Goal: Task Accomplishment & Management: Manage account settings

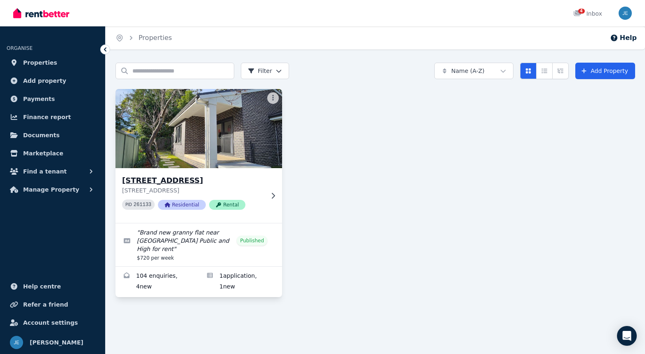
click at [151, 179] on h3 "[STREET_ADDRESS]" at bounding box center [193, 181] width 142 height 12
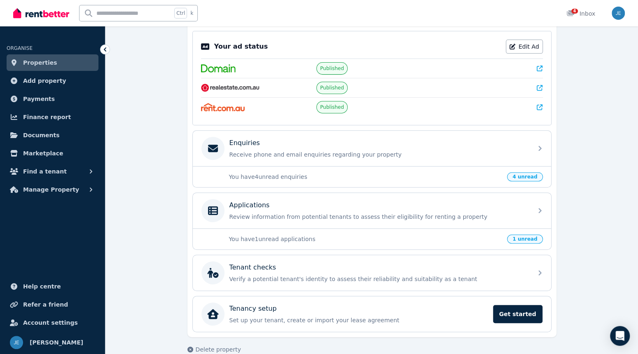
scroll to position [174, 0]
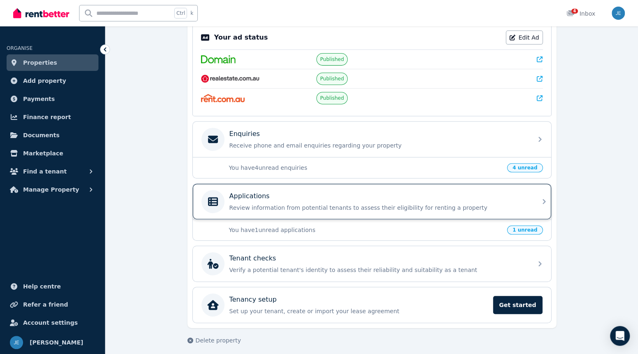
click at [302, 204] on p "Review information from potential tenants to assess their eligibility for renti…" at bounding box center [379, 208] width 298 height 8
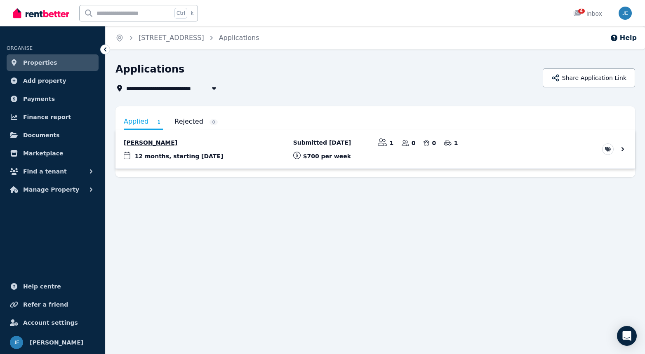
click at [228, 145] on link "View application: Tony Zhou" at bounding box center [374, 149] width 519 height 38
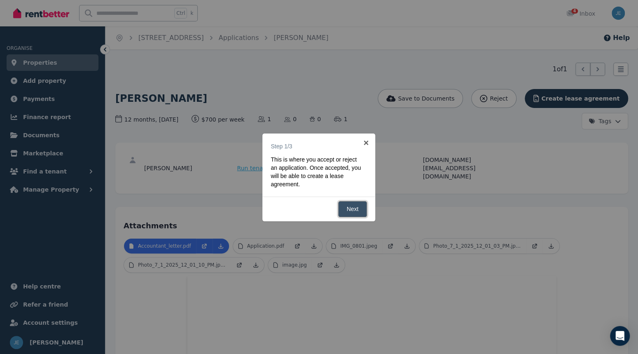
click at [360, 205] on link "Next" at bounding box center [352, 209] width 29 height 16
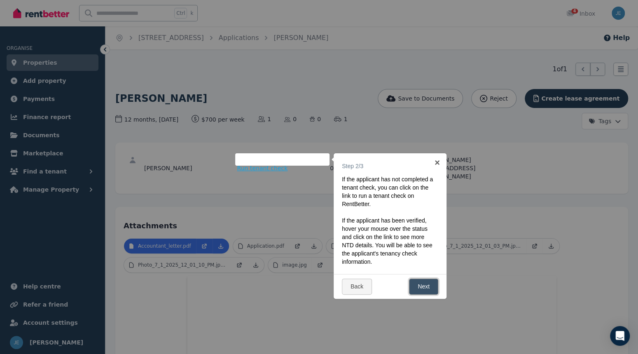
click at [426, 284] on link "Next" at bounding box center [423, 287] width 29 height 16
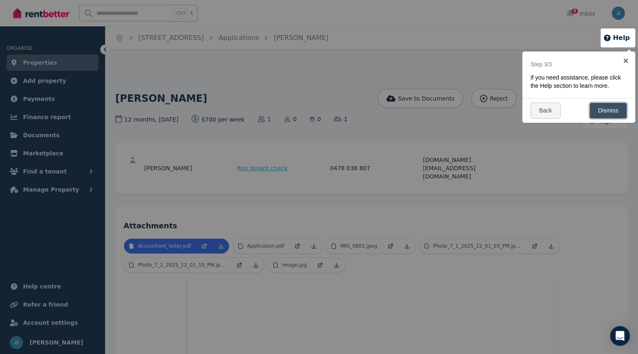
click at [616, 107] on link "Dismiss" at bounding box center [609, 111] width 38 height 16
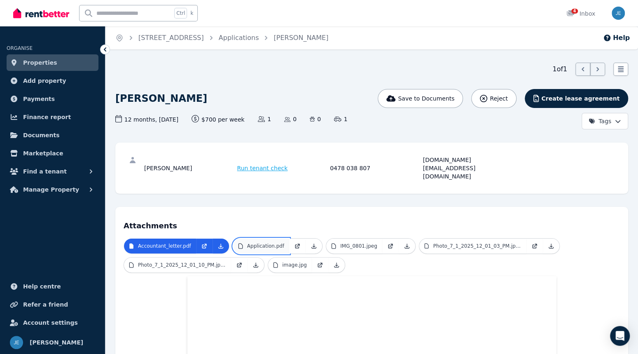
click at [268, 243] on p "Application.pdf" at bounding box center [265, 246] width 37 height 7
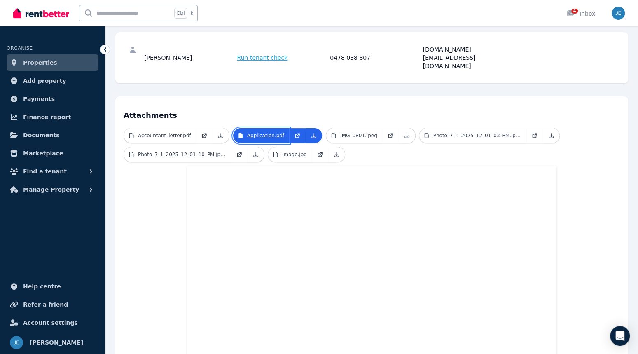
scroll to position [41, 0]
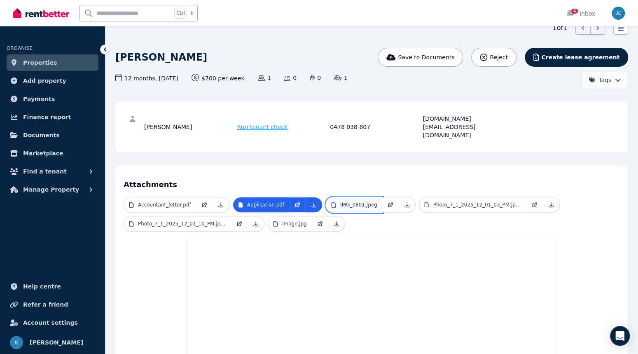
click at [341, 202] on p "IMG_0801.jpeg" at bounding box center [358, 205] width 37 height 7
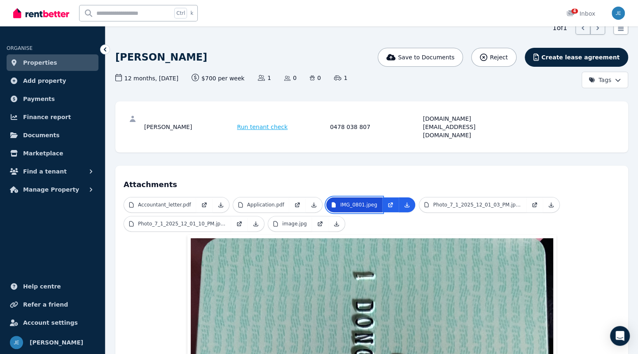
scroll to position [0, 0]
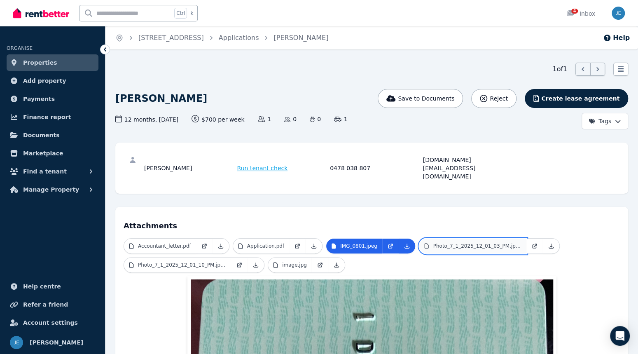
click at [463, 243] on p "Photo_7_1_2025_12_01_03_PM.jpeg" at bounding box center [477, 246] width 88 height 7
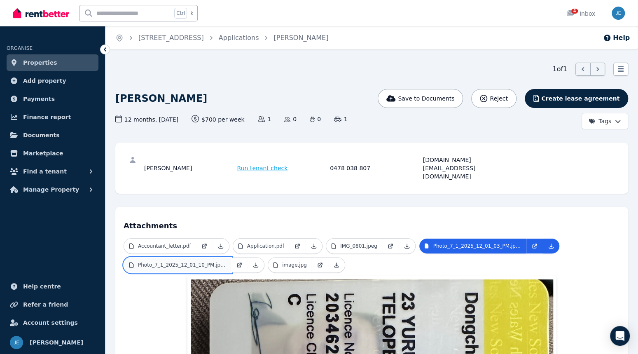
click at [181, 262] on p "Photo_7_1_2025_12_01_10_PM.jpeg" at bounding box center [182, 265] width 88 height 7
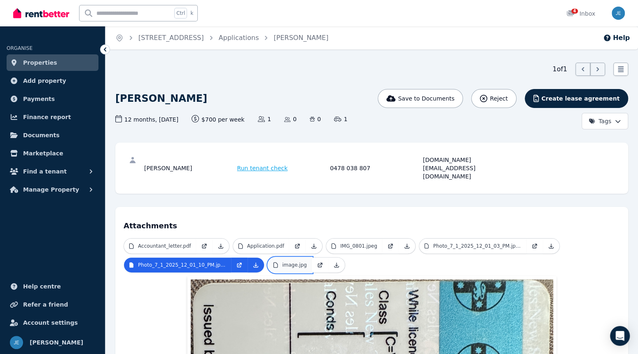
click at [282, 262] on p "image.jpg" at bounding box center [294, 265] width 25 height 7
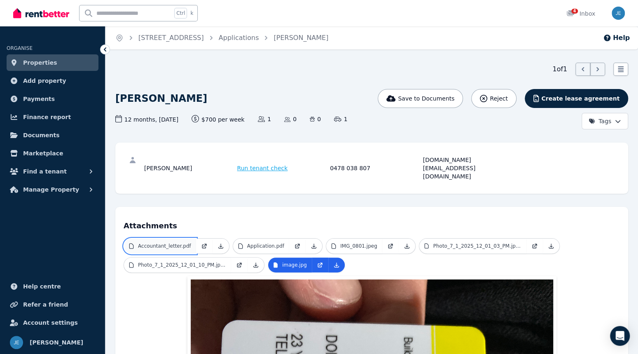
click at [165, 243] on p "Accountant_letter.pdf" at bounding box center [164, 246] width 53 height 7
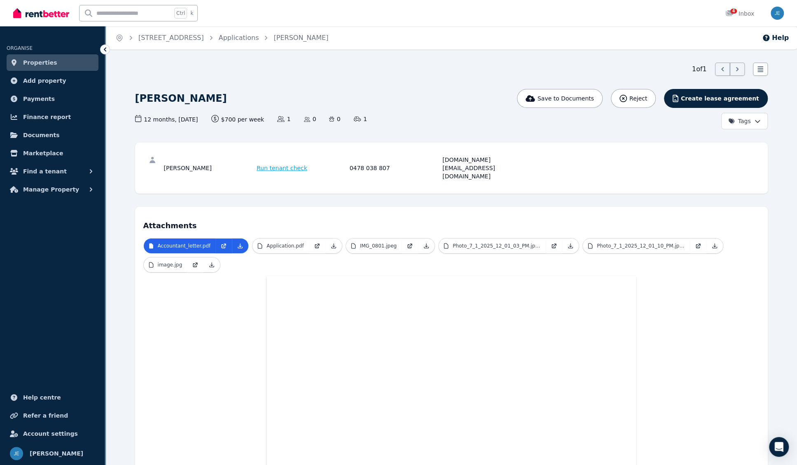
click at [644, 238] on ul "Accountant_letter.pdf Application.pdf IMG_0801.jpeg Photo_7_1_2025_12_01_03_PM.…" at bounding box center [451, 257] width 616 height 38
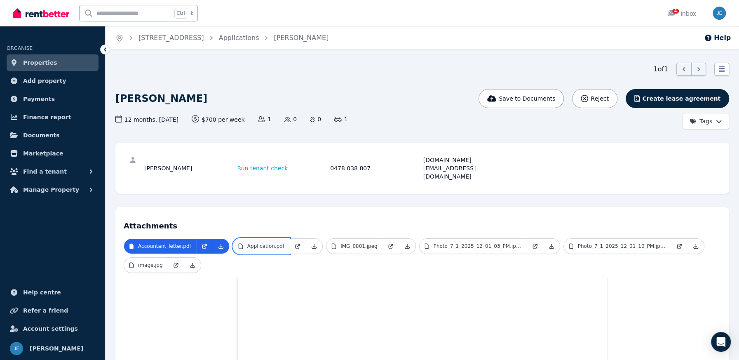
click at [257, 239] on link "Application.pdf" at bounding box center [261, 246] width 56 height 15
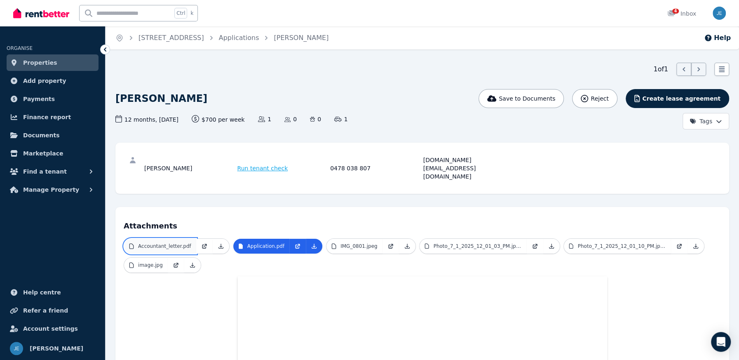
click at [162, 243] on p "Accountant_letter.pdf" at bounding box center [164, 246] width 53 height 7
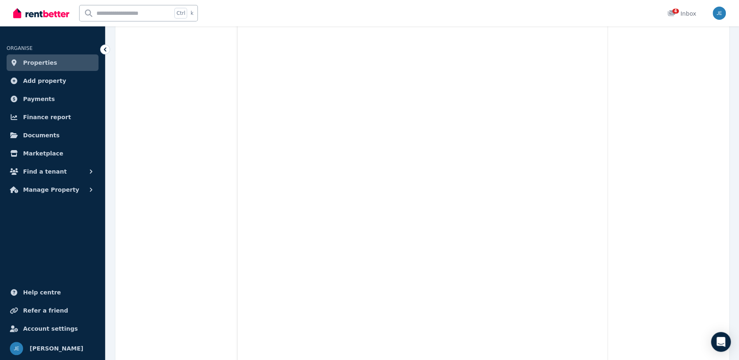
scroll to position [281, 0]
click at [614, 171] on div "Accountant_letter.pdf Application.pdf IMG_0801.jpeg Photo_7_1_2025_12_01_03_PM.…" at bounding box center [422, 252] width 597 height 590
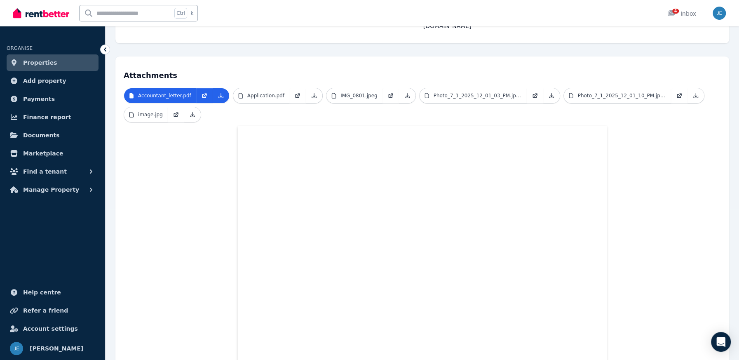
scroll to position [165, 0]
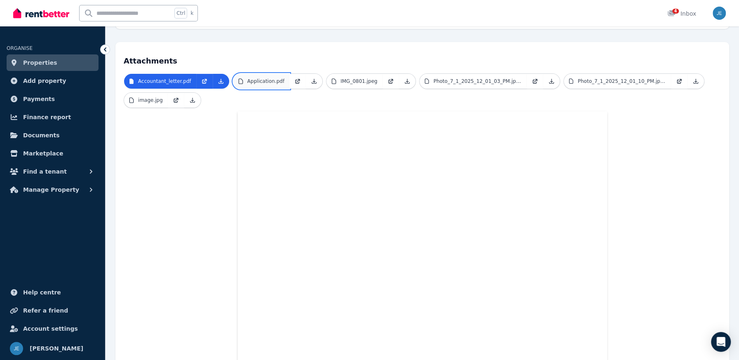
click at [267, 74] on link "Application.pdf" at bounding box center [261, 81] width 56 height 15
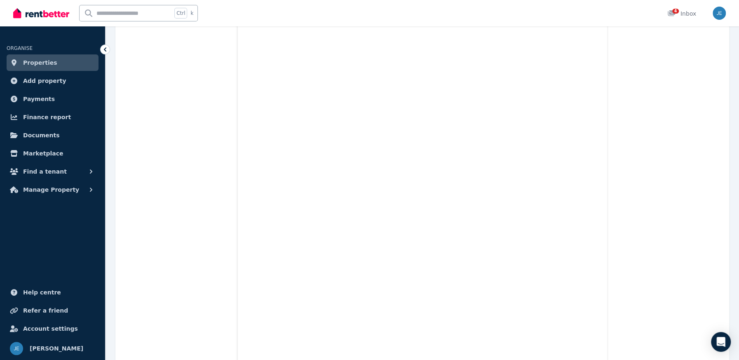
scroll to position [330, 0]
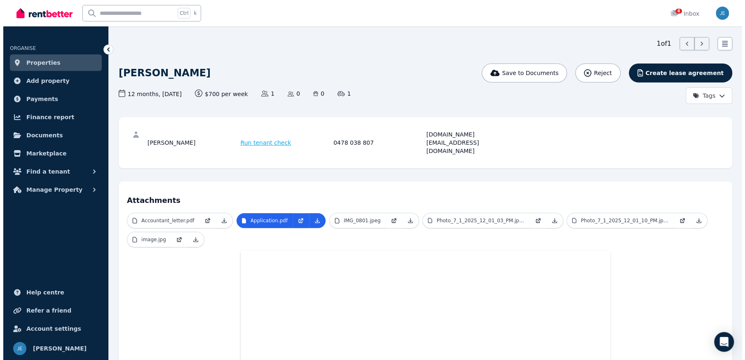
scroll to position [0, 0]
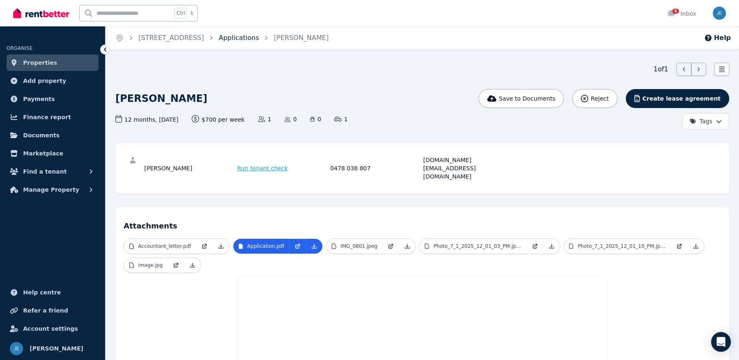
click at [259, 37] on link "Applications" at bounding box center [239, 38] width 40 height 8
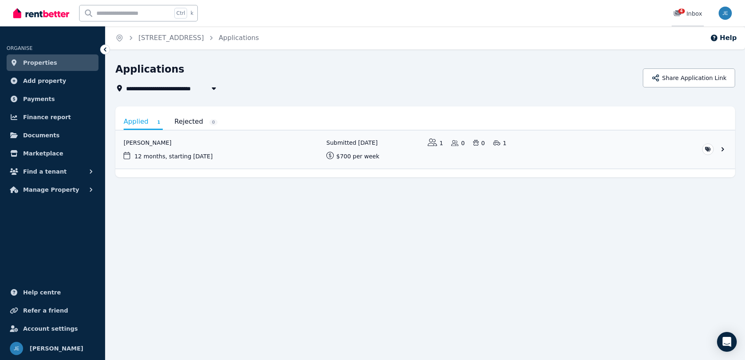
click at [644, 17] on div "4" at bounding box center [679, 13] width 13 height 8
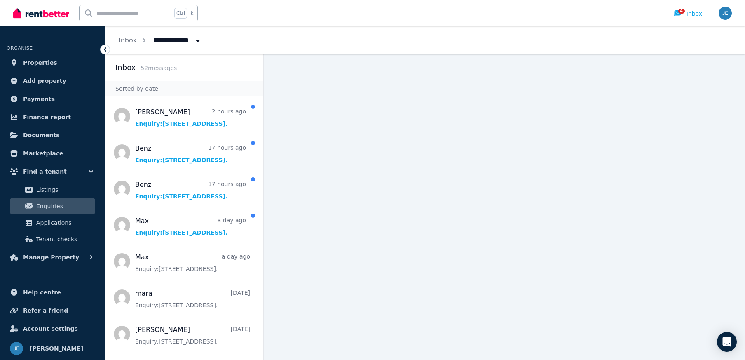
click at [644, 17] on div "4" at bounding box center [679, 13] width 13 height 8
